Goal: Information Seeking & Learning: Compare options

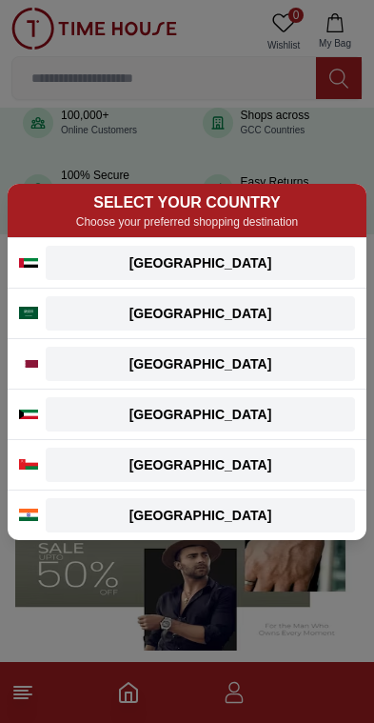
scroll to position [160, 0]
click at [299, 261] on div "[GEOGRAPHIC_DATA]" at bounding box center [200, 262] width 287 height 19
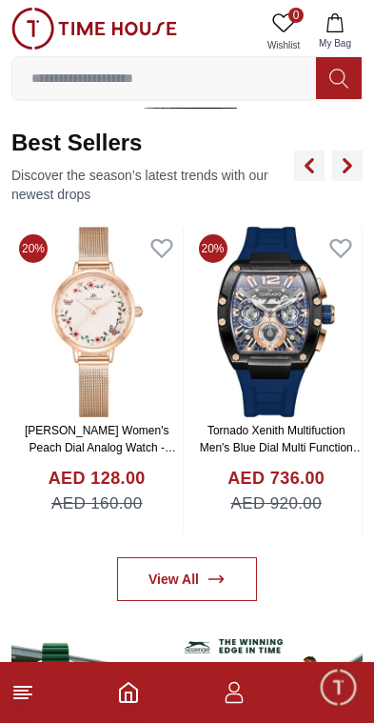
scroll to position [695, 0]
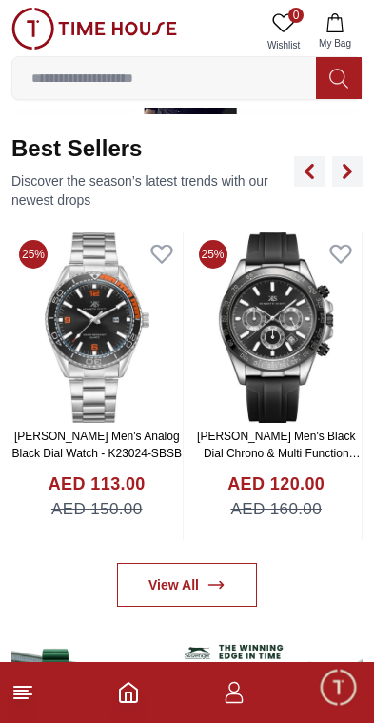
click at [296, 359] on img at bounding box center [276, 327] width 171 height 190
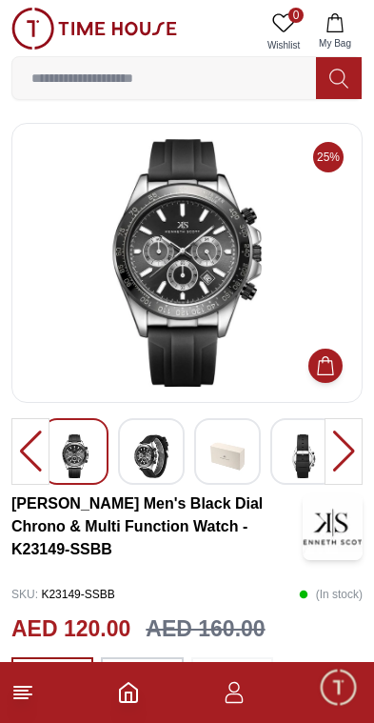
click at [136, 454] on img at bounding box center [151, 456] width 34 height 44
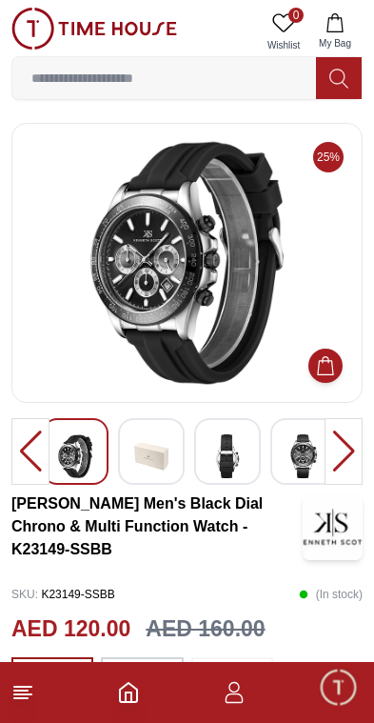
click at [226, 471] on img at bounding box center [228, 456] width 34 height 44
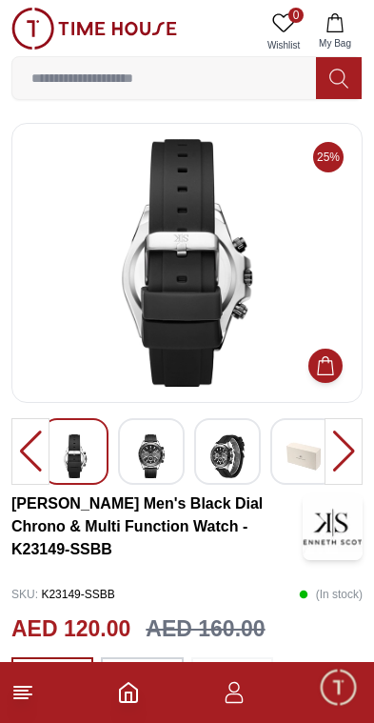
click at [299, 458] on img at bounding box center [304, 456] width 34 height 44
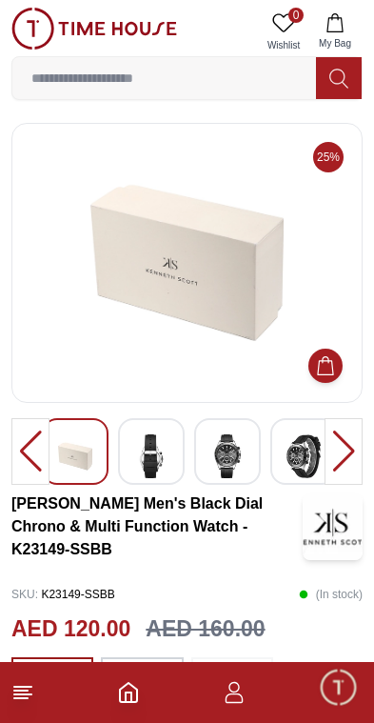
click at [341, 464] on div at bounding box center [344, 451] width 38 height 67
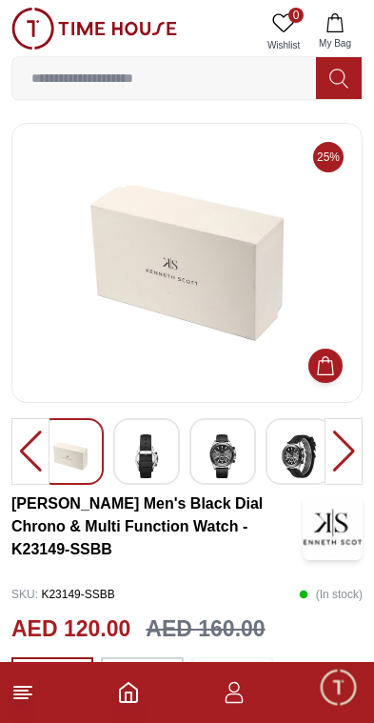
click at [25, 454] on div at bounding box center [30, 451] width 38 height 67
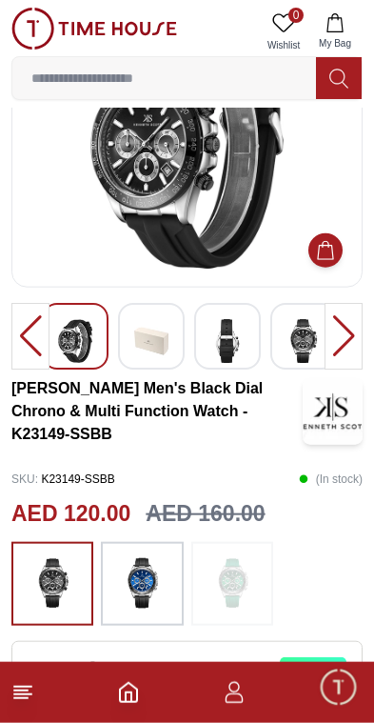
click at [161, 560] on img at bounding box center [142, 583] width 48 height 65
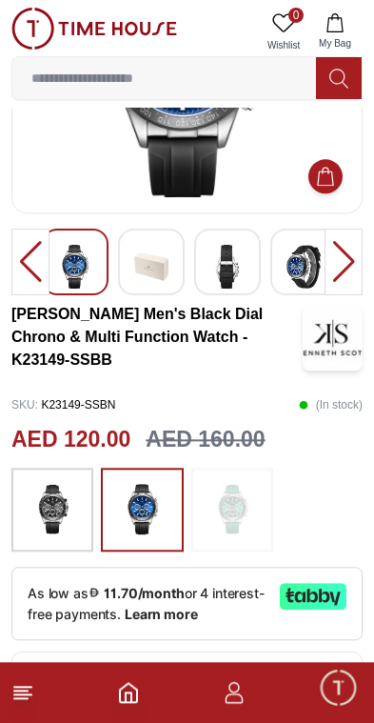
scroll to position [211, 0]
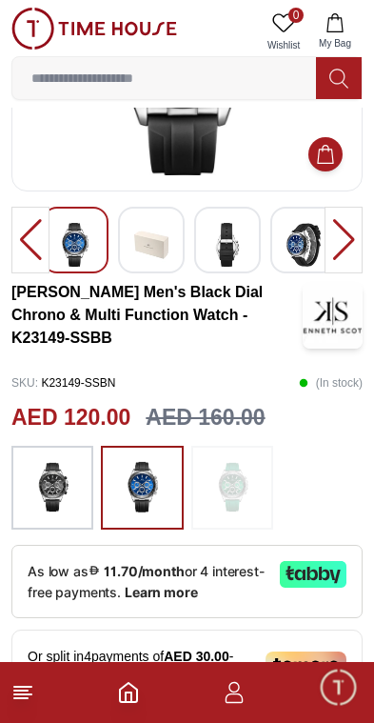
click at [232, 489] on img at bounding box center [233, 487] width 48 height 65
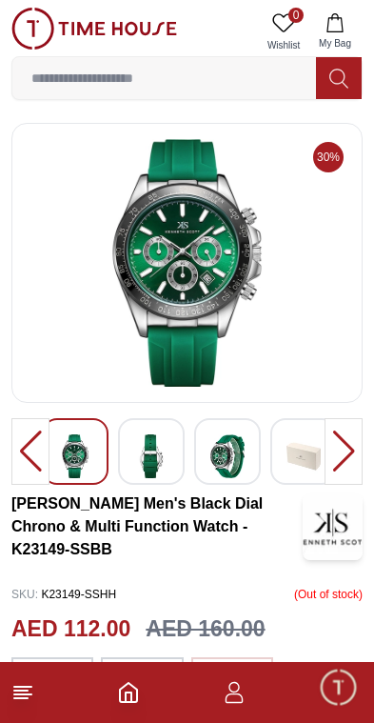
click at [56, 15] on img at bounding box center [94, 29] width 166 height 42
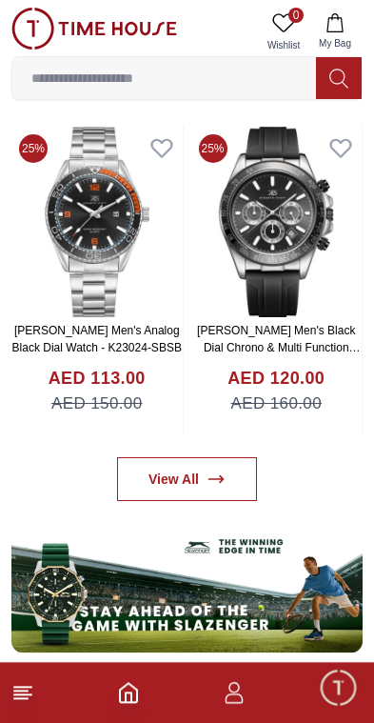
scroll to position [801, 0]
click at [215, 479] on icon at bounding box center [216, 479] width 14 height 7
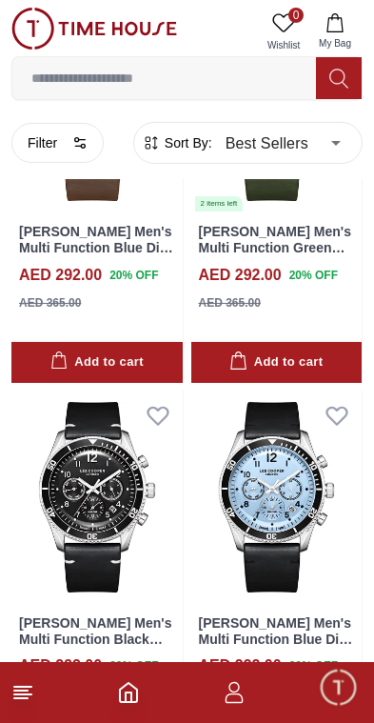
scroll to position [3430, 0]
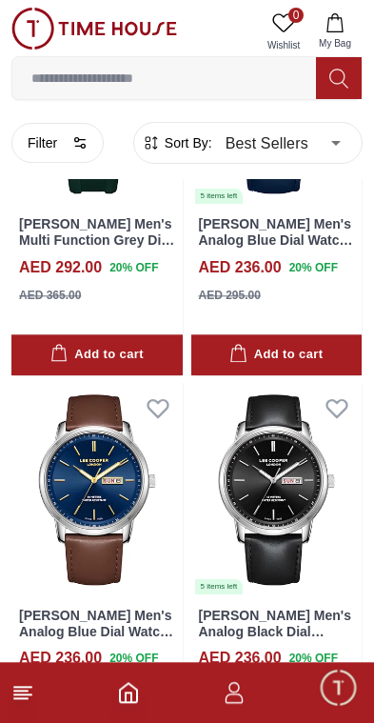
scroll to position [7316, 0]
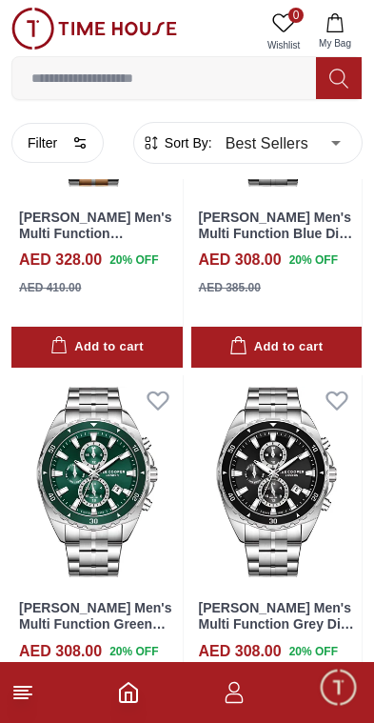
scroll to position [9624, 0]
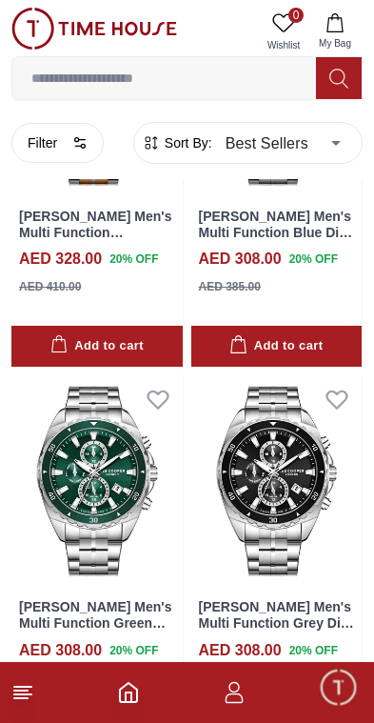
click at [290, 455] on img at bounding box center [276, 480] width 171 height 213
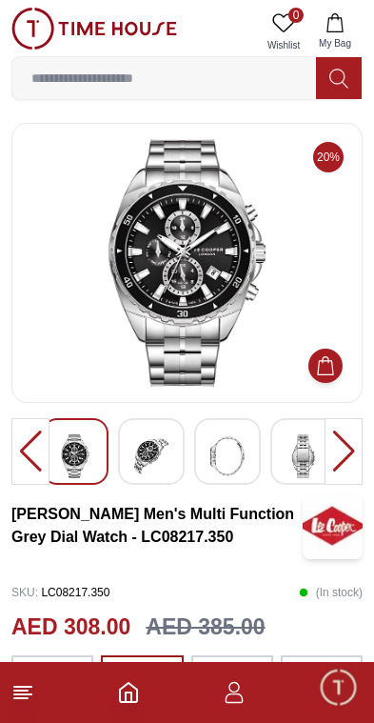
click at [137, 458] on img at bounding box center [151, 456] width 34 height 44
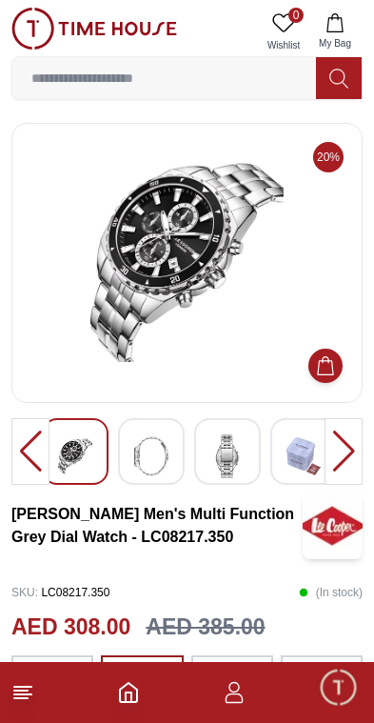
click at [150, 471] on img at bounding box center [151, 456] width 34 height 44
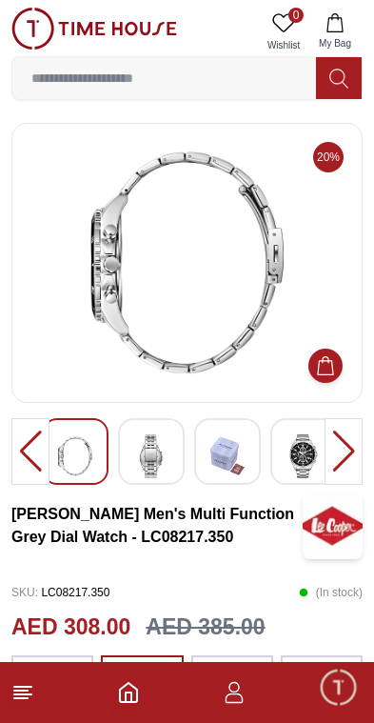
click at [304, 447] on img at bounding box center [304, 456] width 34 height 44
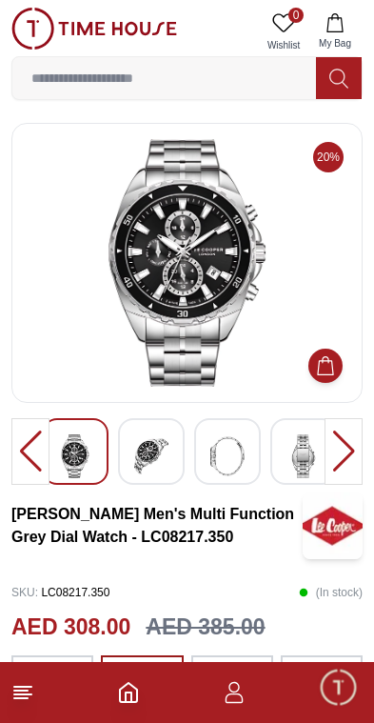
click at [30, 33] on img at bounding box center [94, 29] width 166 height 42
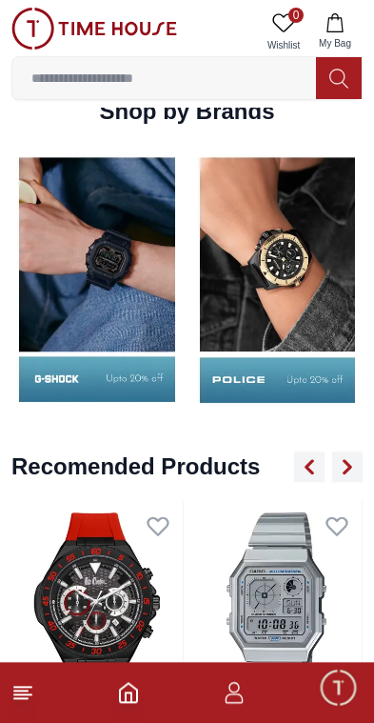
scroll to position [1933, 0]
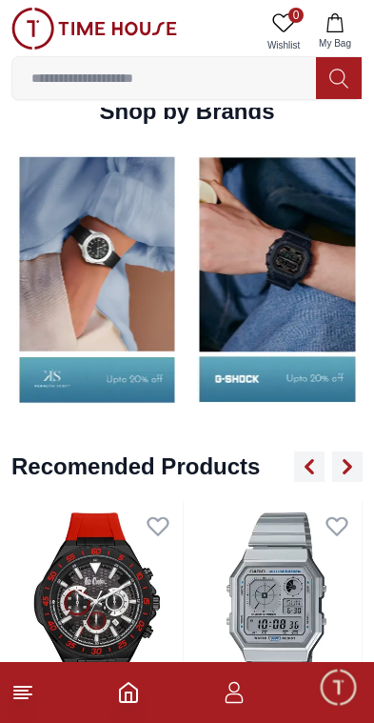
click at [74, 275] on img at bounding box center [96, 280] width 171 height 268
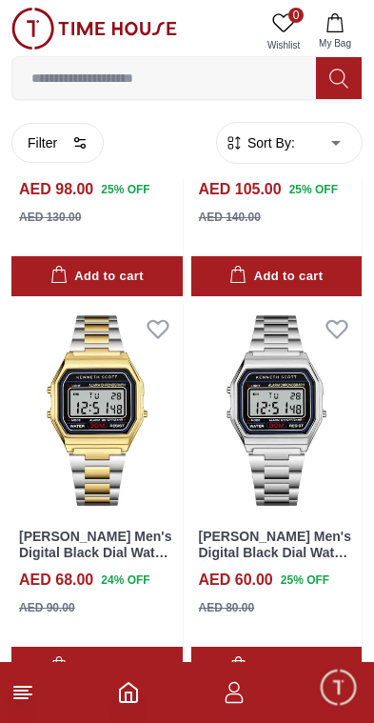
scroll to position [3154, 0]
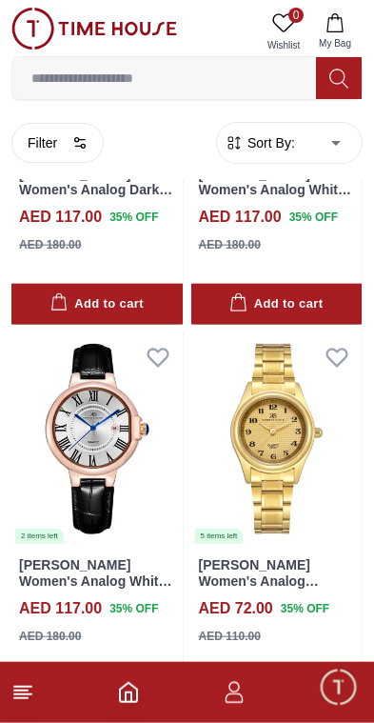
scroll to position [7424, 0]
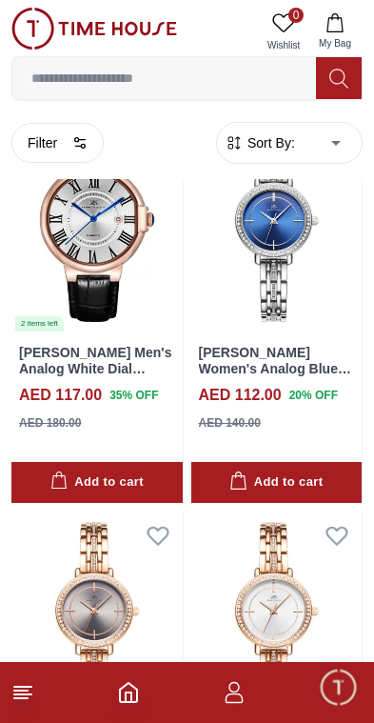
scroll to position [8418, 0]
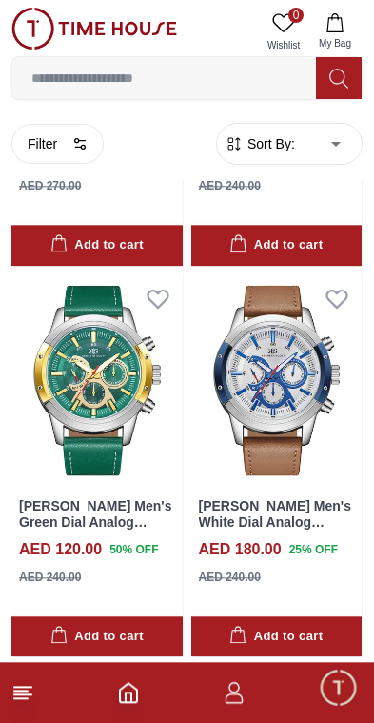
scroll to position [19239, 0]
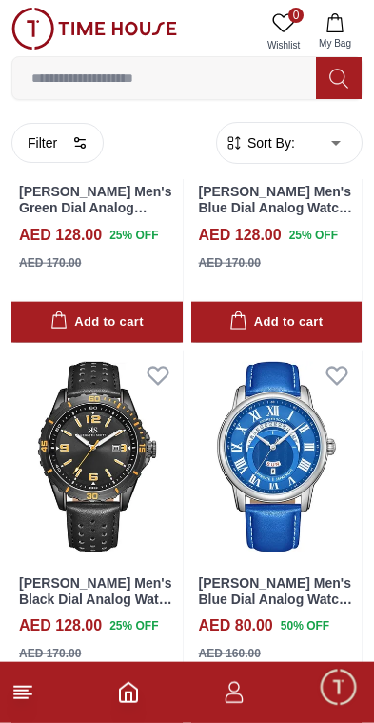
scroll to position [22675, 0]
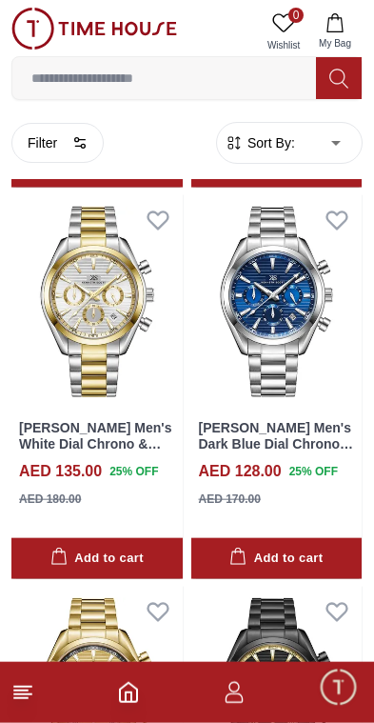
scroll to position [27126, 0]
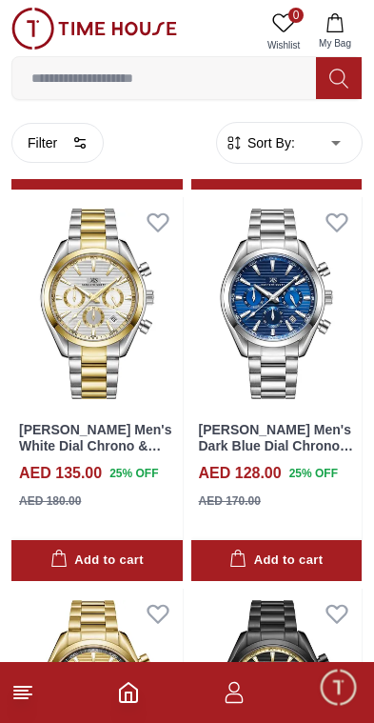
click at [26, 44] on img at bounding box center [94, 29] width 166 height 42
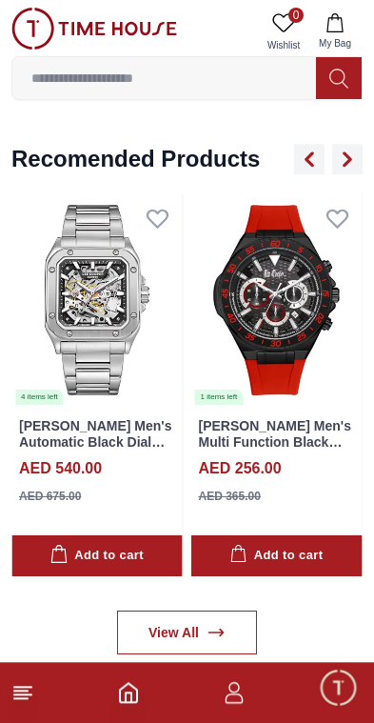
scroll to position [2240, 0]
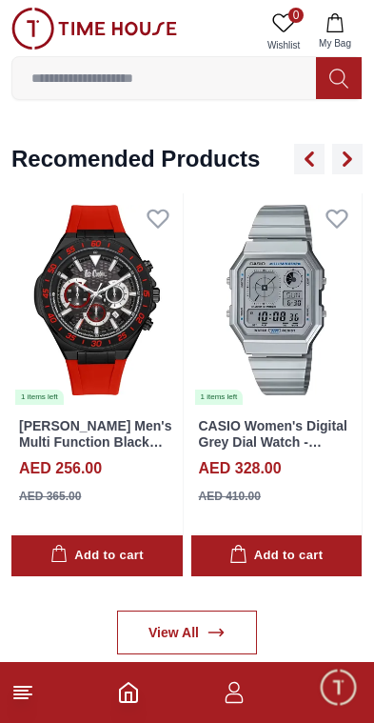
click at [190, 624] on link "View All" at bounding box center [187, 633] width 140 height 44
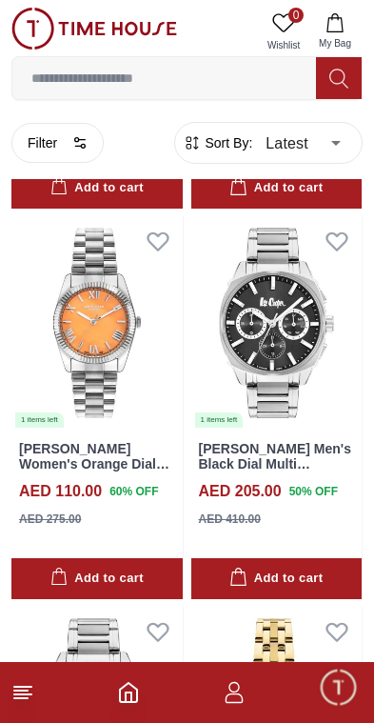
scroll to position [1574, 0]
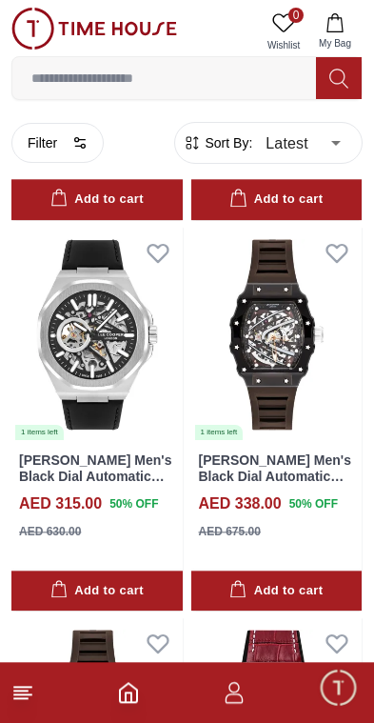
scroll to position [3907, 0]
click at [51, 322] on img at bounding box center [96, 334] width 171 height 213
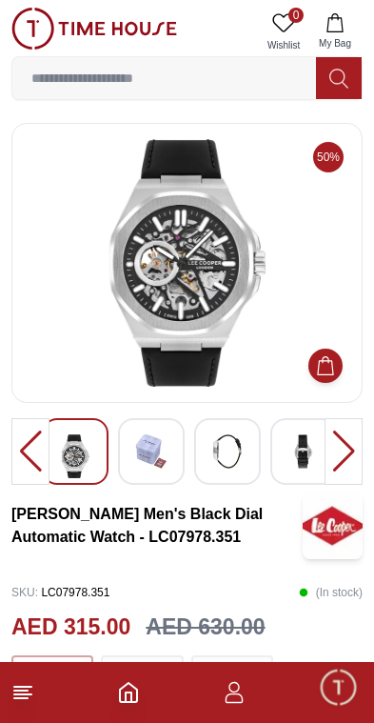
click at [147, 466] on img at bounding box center [151, 451] width 34 height 34
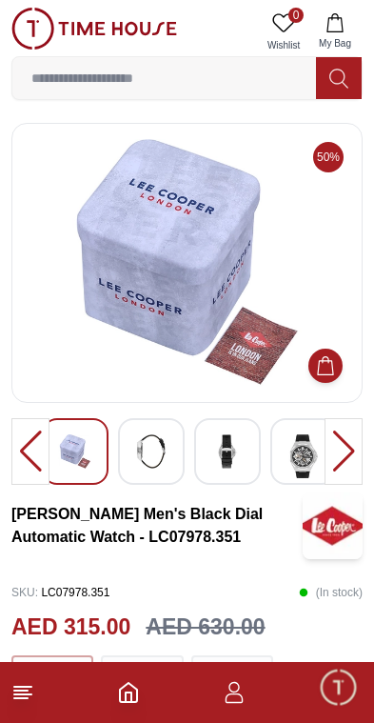
click at [238, 465] on img at bounding box center [228, 451] width 34 height 34
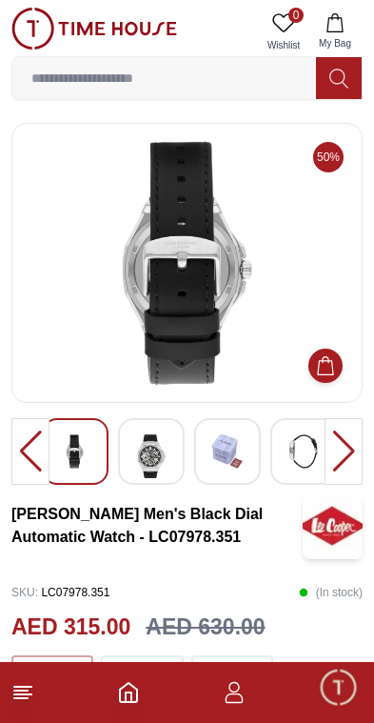
click at [291, 456] on img at bounding box center [304, 451] width 34 height 34
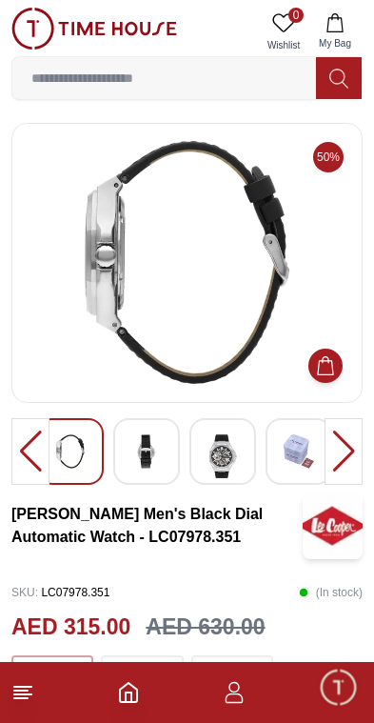
click at [297, 463] on img at bounding box center [299, 451] width 34 height 34
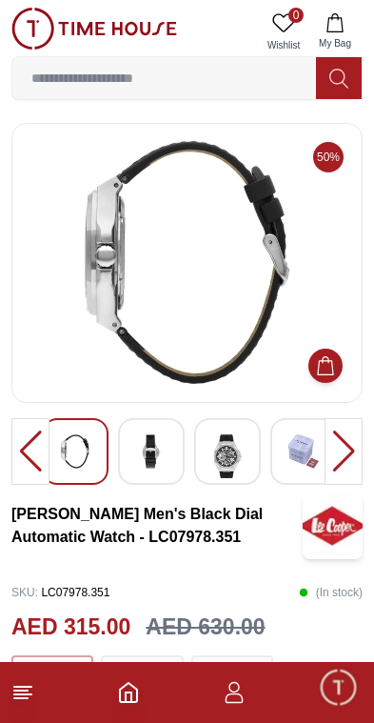
click at [139, 463] on img at bounding box center [151, 451] width 34 height 34
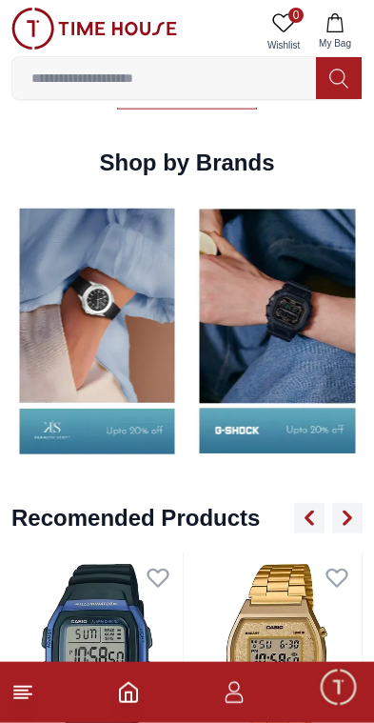
scroll to position [1883, 0]
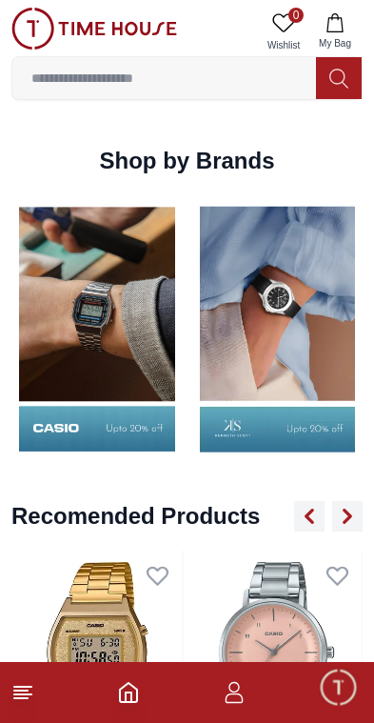
click at [107, 417] on img at bounding box center [96, 329] width 171 height 268
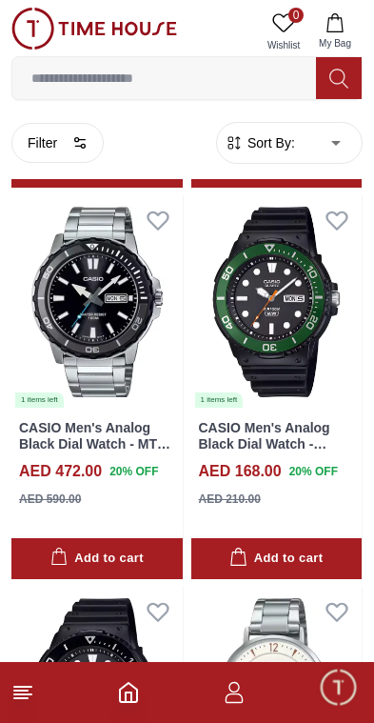
scroll to position [3132, 0]
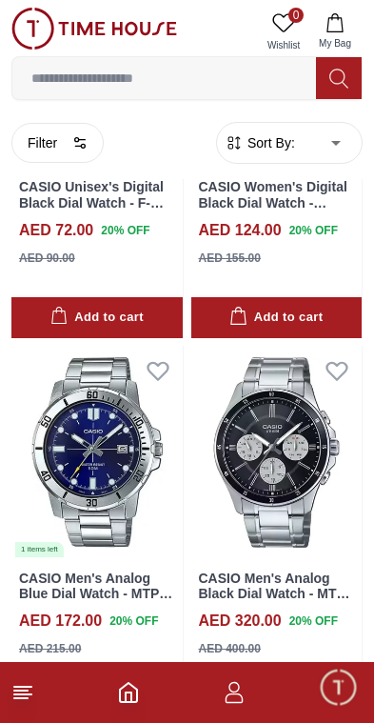
scroll to position [4142, 0]
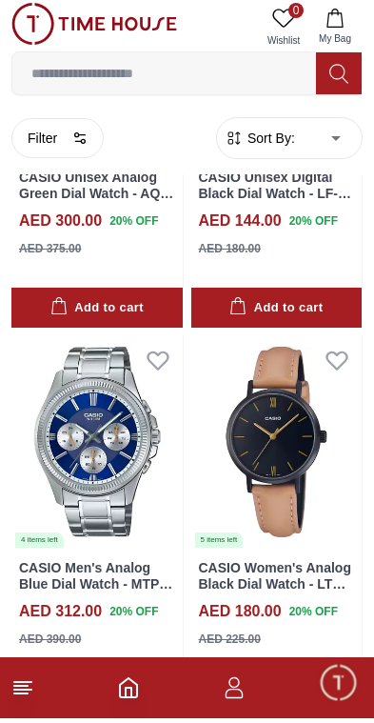
scroll to position [7672, 0]
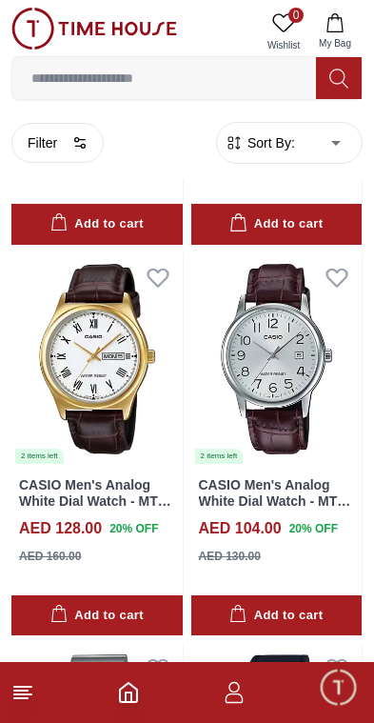
scroll to position [15185, 0]
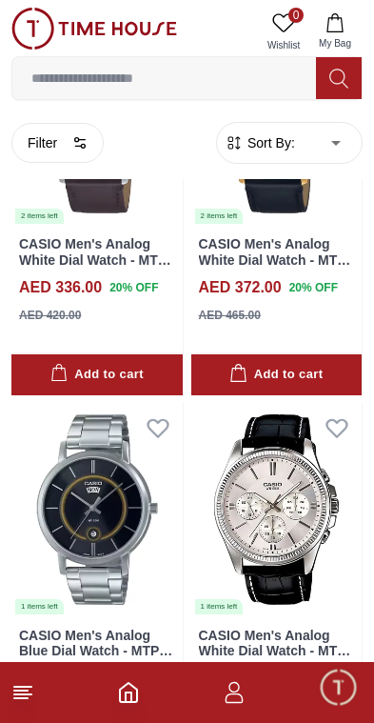
scroll to position [18550, 0]
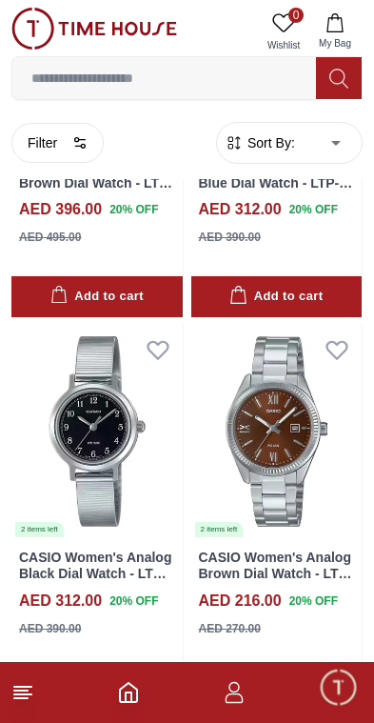
scroll to position [22951, 0]
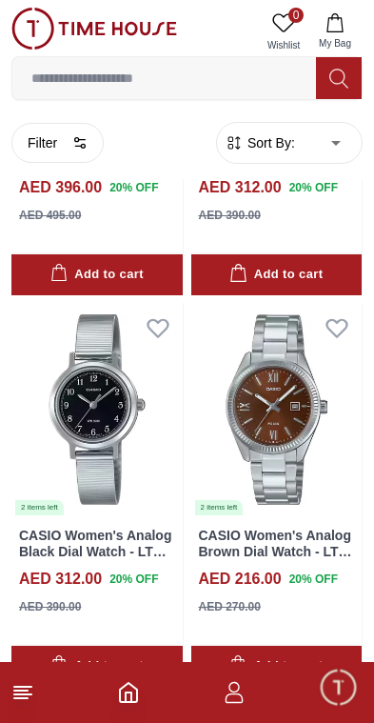
click at [37, 19] on img at bounding box center [94, 29] width 166 height 42
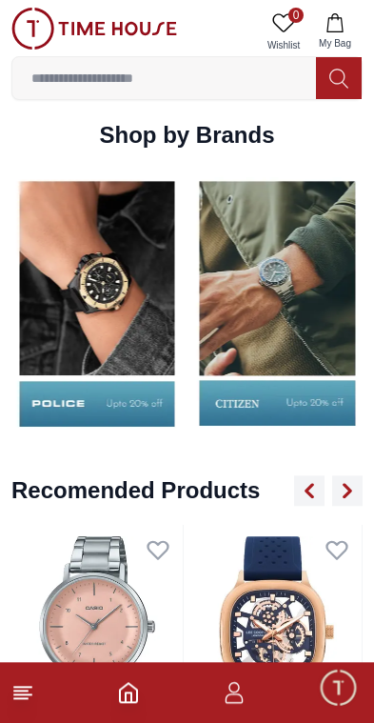
scroll to position [1909, 0]
click at [88, 313] on img at bounding box center [96, 304] width 171 height 268
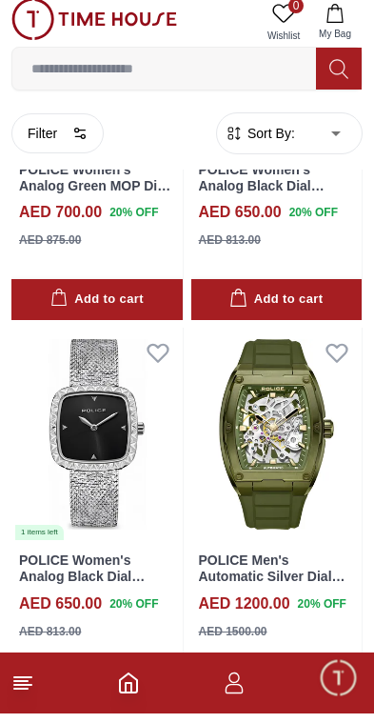
scroll to position [3861, 0]
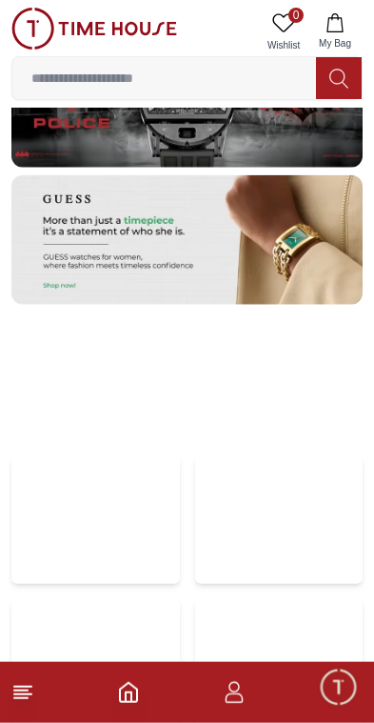
scroll to position [4045, 0]
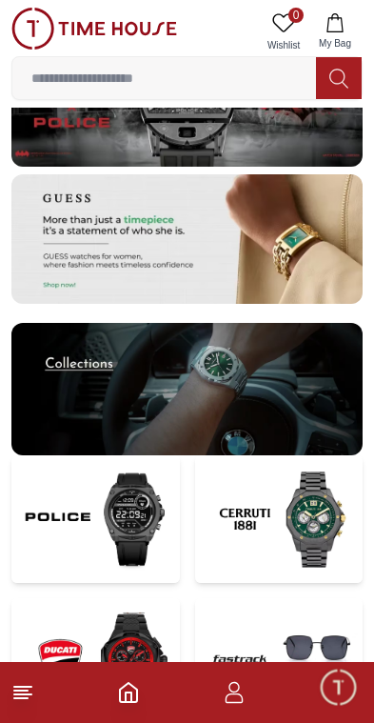
click at [283, 515] on img at bounding box center [279, 519] width 169 height 128
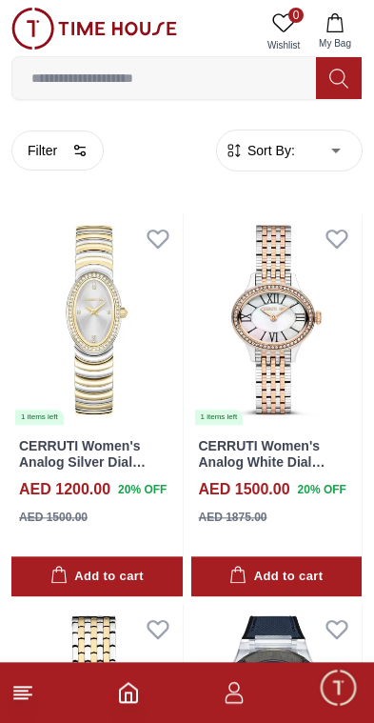
scroll to position [508, 0]
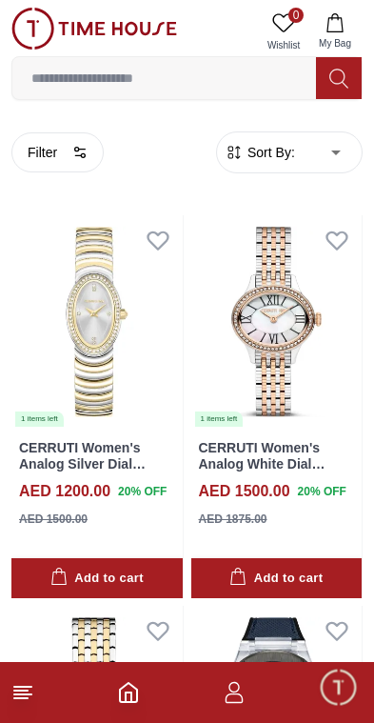
click at [120, 703] on icon "Home" at bounding box center [128, 692] width 23 height 23
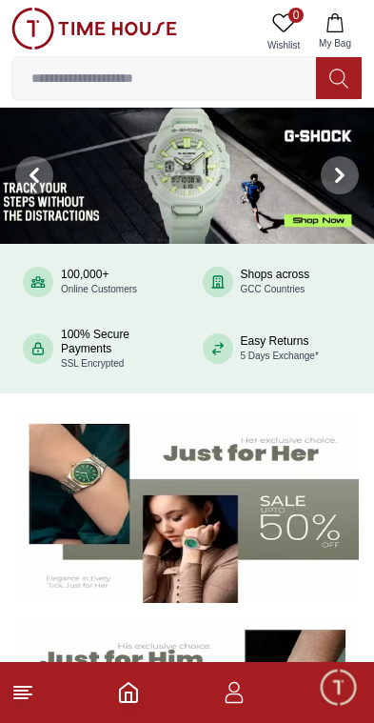
click at [343, 71] on icon at bounding box center [339, 78] width 18 height 19
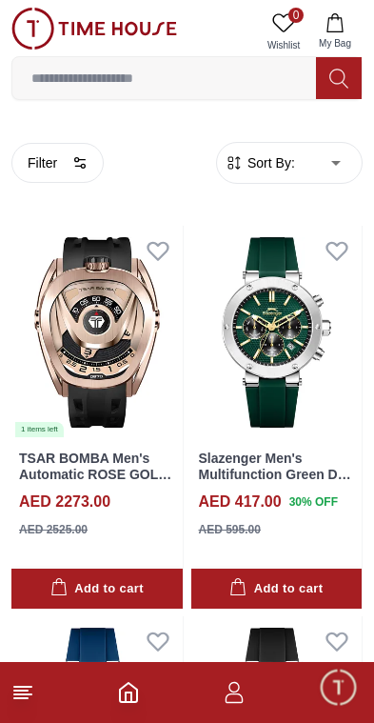
click at [240, 74] on input at bounding box center [164, 78] width 304 height 38
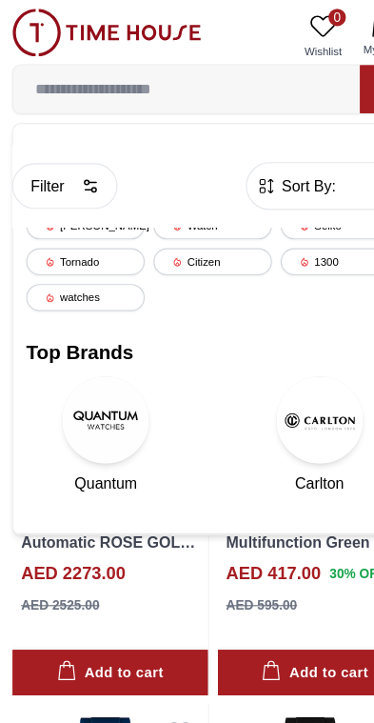
click at [81, 155] on icon "button" at bounding box center [79, 162] width 15 height 15
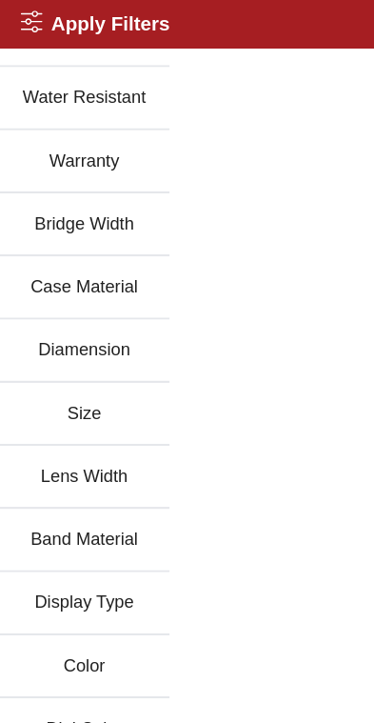
scroll to position [261, 0]
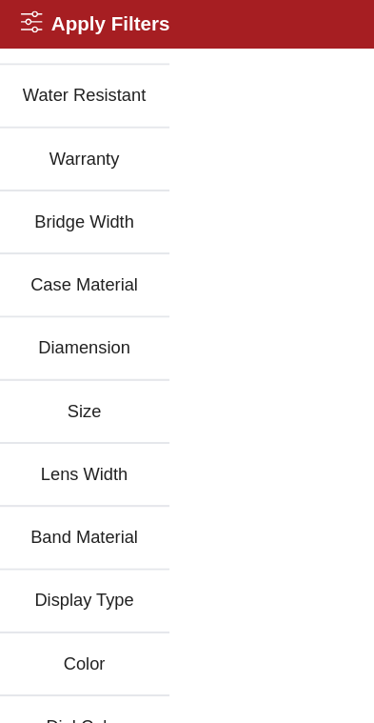
click at [57, 354] on button "Size" at bounding box center [75, 360] width 150 height 55
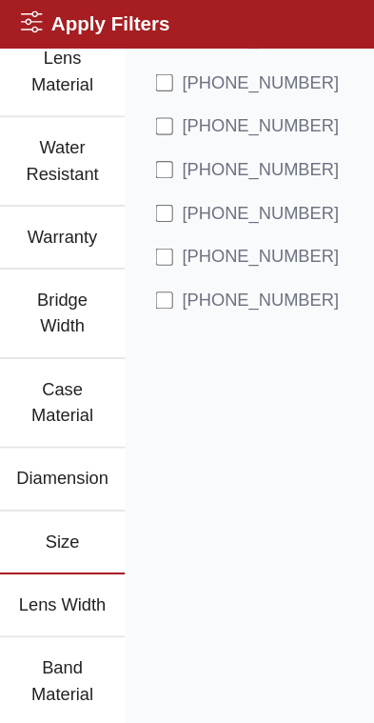
click at [320, 275] on li "45-20-125" at bounding box center [246, 263] width 241 height 38
click at [35, 480] on button "Size" at bounding box center [55, 475] width 110 height 55
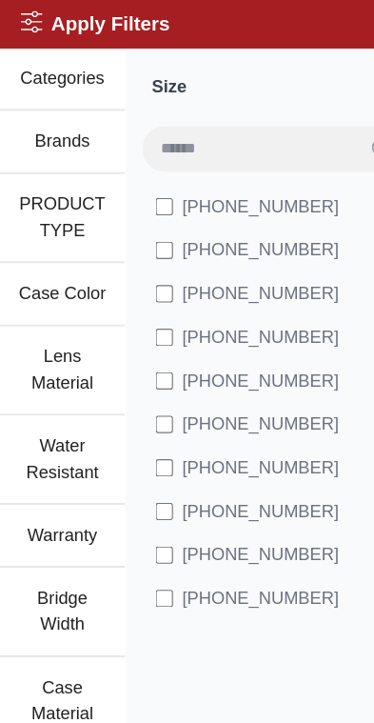
scroll to position [0, 0]
click at [70, 109] on button "Brands" at bounding box center [55, 124] width 110 height 55
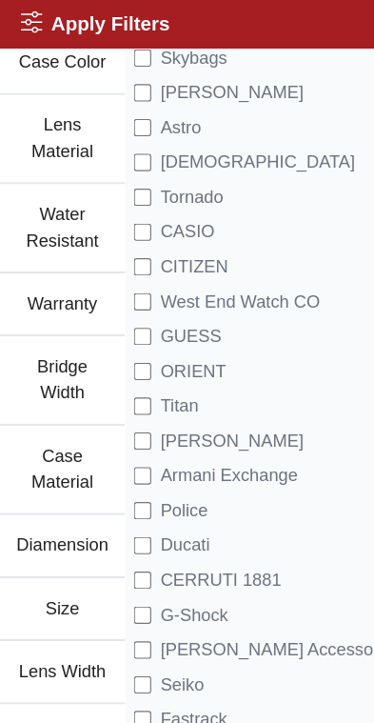
scroll to position [202, 0]
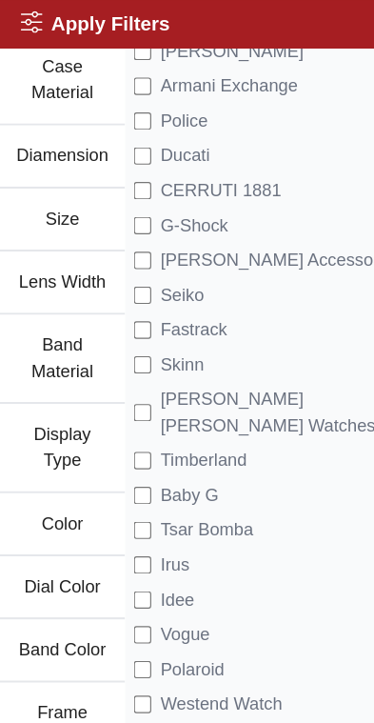
scroll to position [521, 0]
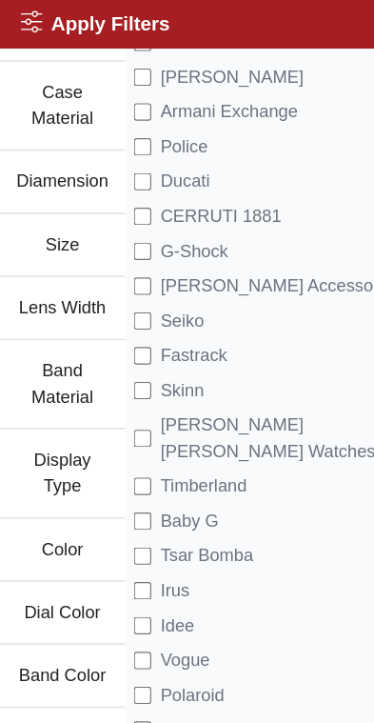
click at [132, 273] on label "Seiko" at bounding box center [148, 281] width 61 height 23
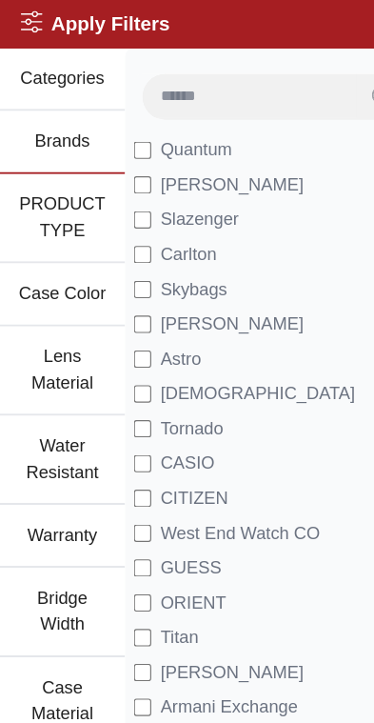
click at [253, 83] on input at bounding box center [220, 84] width 188 height 38
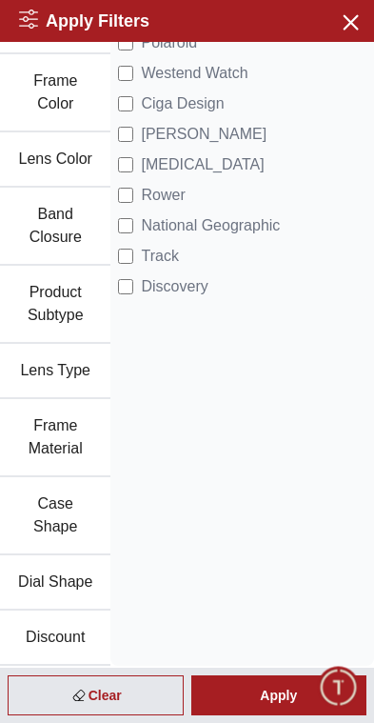
scroll to position [1087, 0]
click at [271, 684] on div "Apply" at bounding box center [279, 695] width 176 height 40
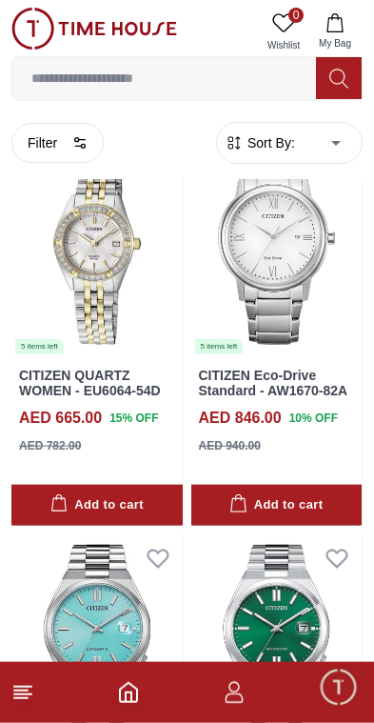
scroll to position [6343, 0]
